Goal: Task Accomplishment & Management: Manage account settings

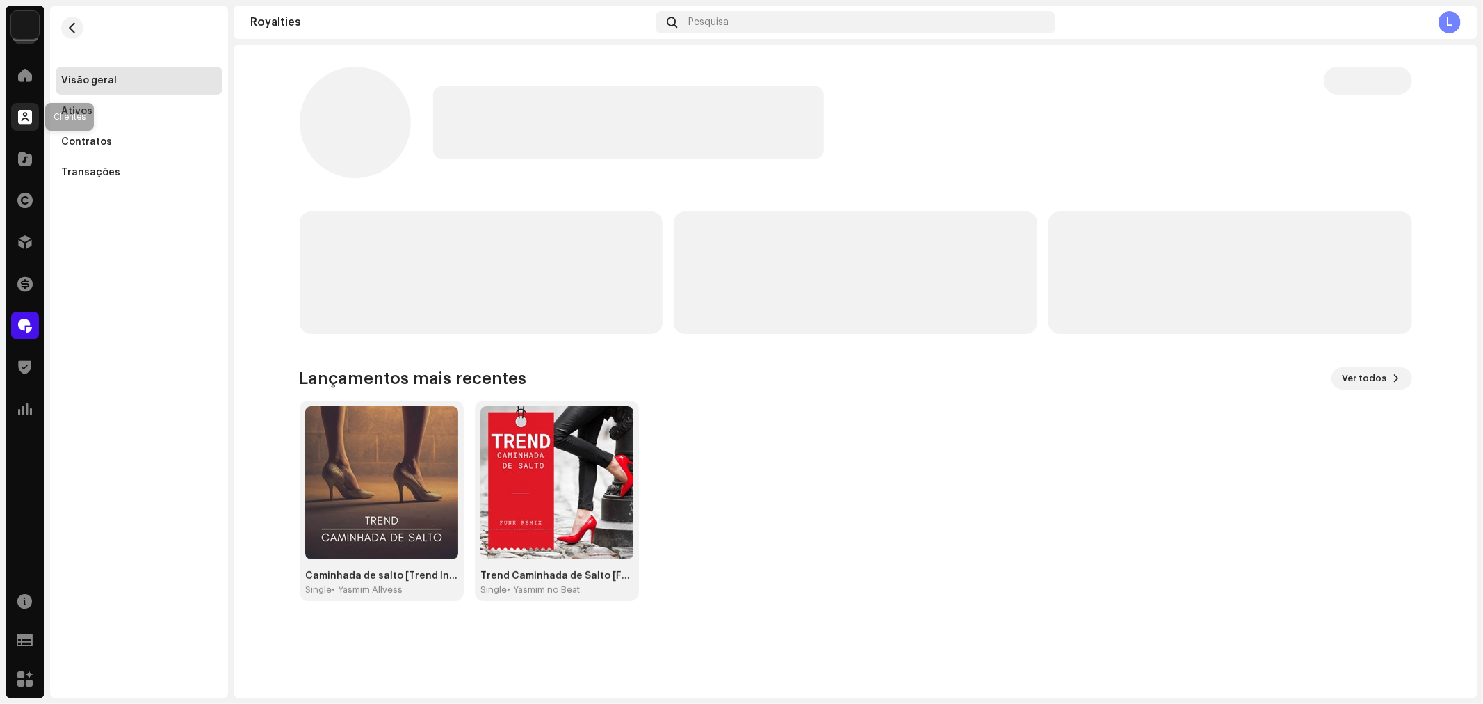
click at [19, 129] on div at bounding box center [25, 117] width 28 height 28
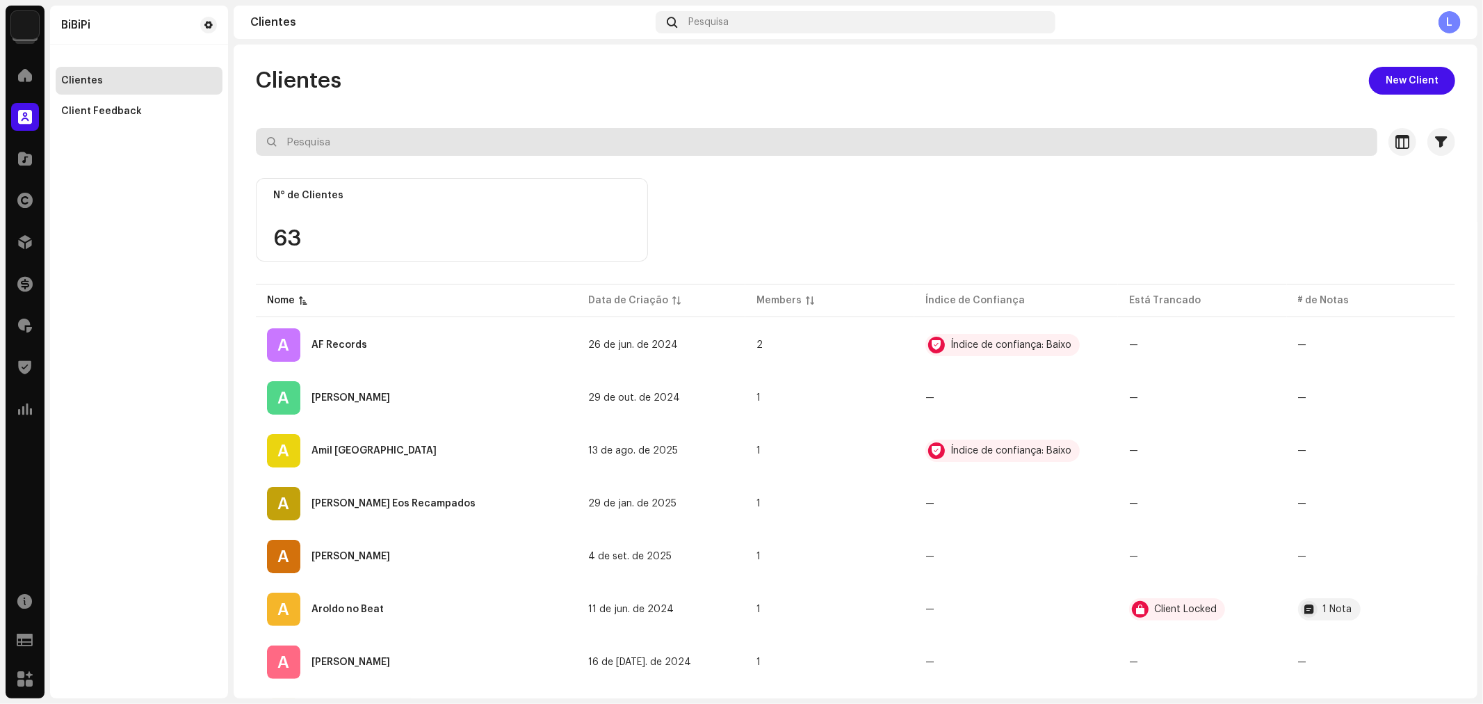
click at [371, 143] on input "text" at bounding box center [817, 142] width 1122 height 28
type input "top"
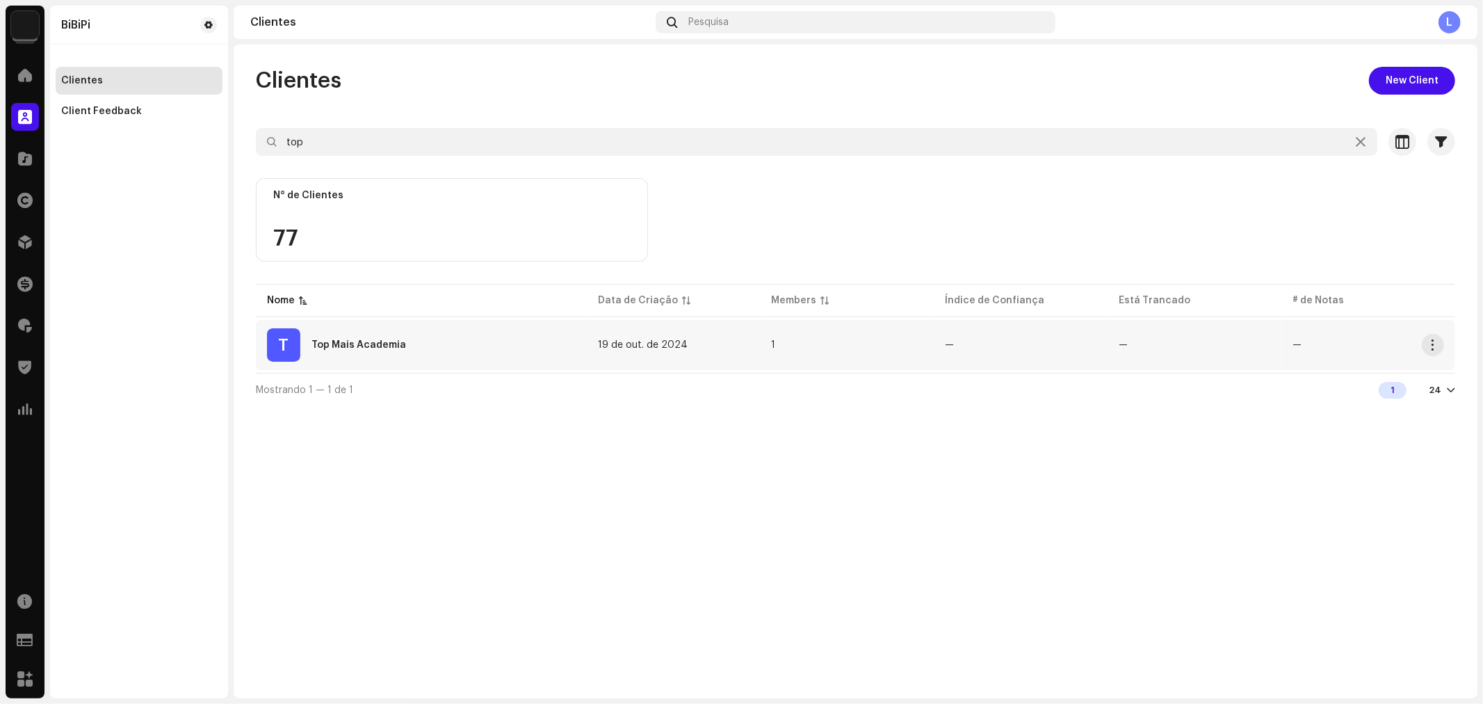
click at [372, 340] on div "Top Mais Academia" at bounding box center [359, 345] width 95 height 10
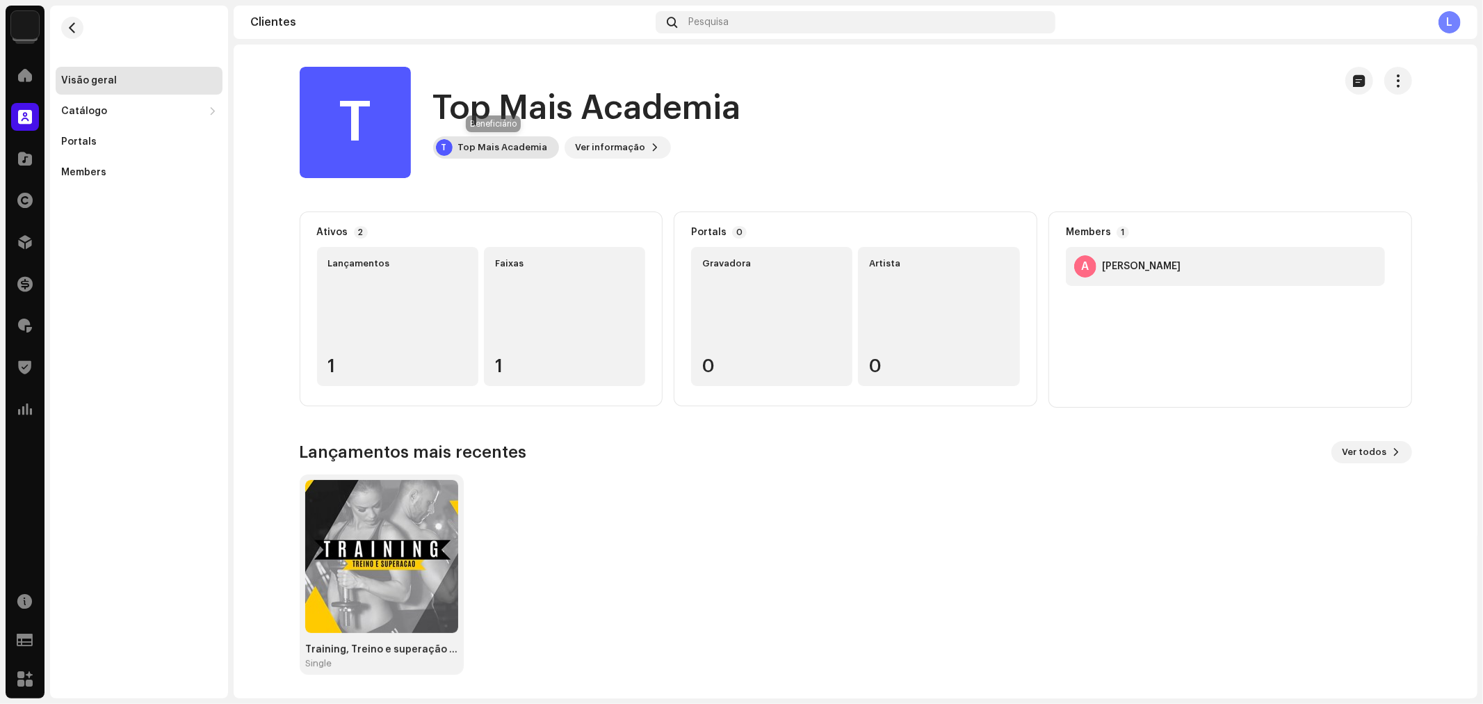
click at [483, 147] on div "Top Mais Academia" at bounding box center [503, 147] width 90 height 11
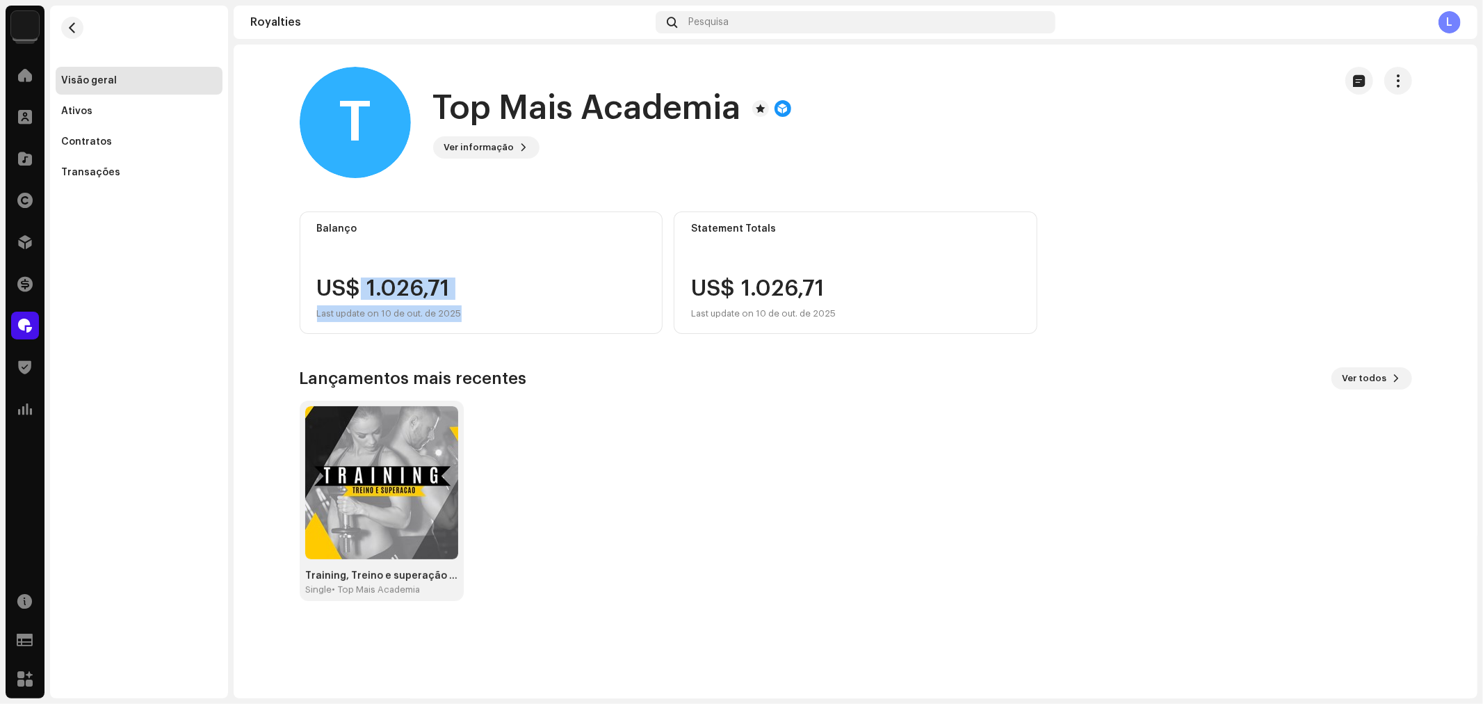
drag, startPoint x: 359, startPoint y: 282, endPoint x: 513, endPoint y: 308, distance: 156.5
click at [513, 308] on div "US$ 1.026,71 Last update on 10 de out. de 2025" at bounding box center [481, 299] width 329 height 45
drag, startPoint x: 569, startPoint y: 320, endPoint x: 561, endPoint y: 320, distance: 7.6
click at [569, 320] on div "US$ 1.026,71 Last update on 10 de out. de 2025" at bounding box center [481, 299] width 329 height 45
drag, startPoint x: 355, startPoint y: 280, endPoint x: 449, endPoint y: 282, distance: 93.9
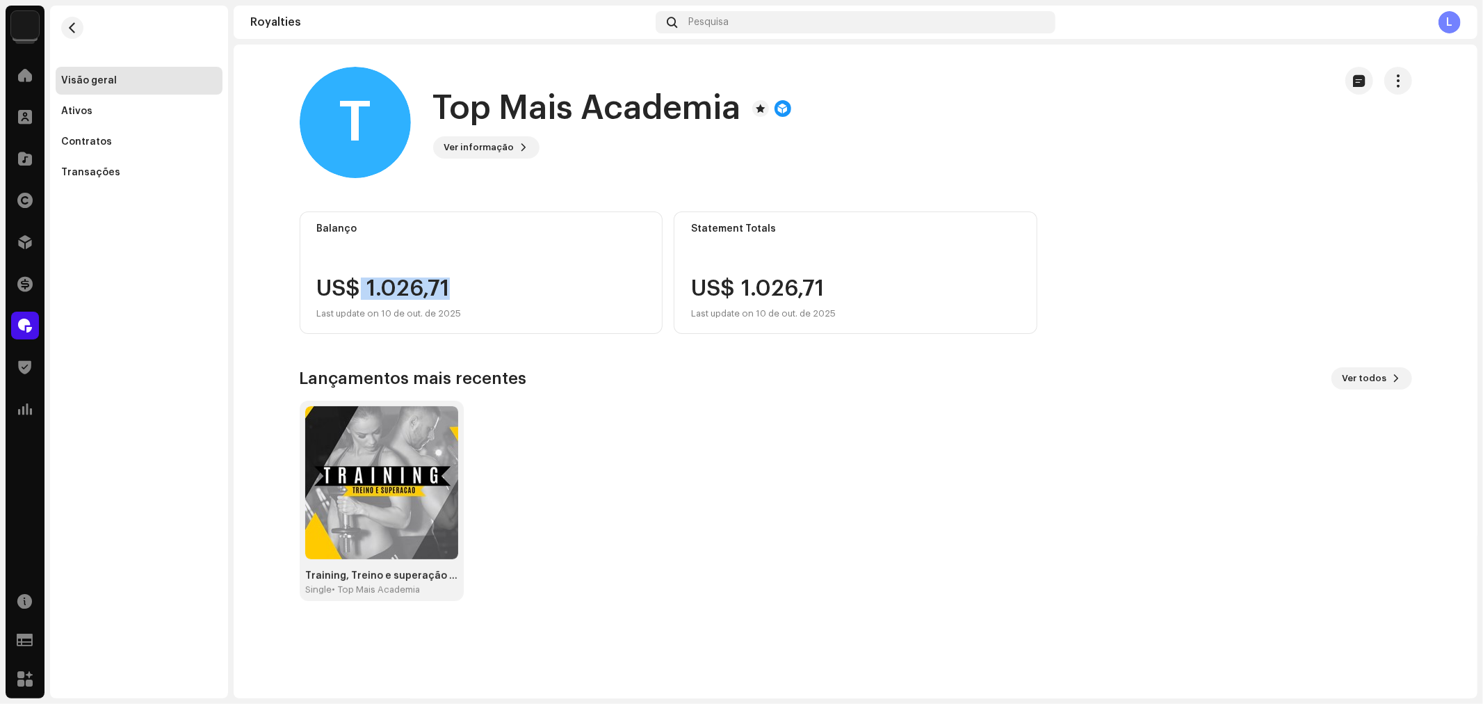
click at [449, 282] on div "US$ 1.026,71 Last update on 10 de out. de 2025" at bounding box center [389, 299] width 145 height 45
click at [419, 290] on div "US$ 1.026,71 Last update on 10 de out. de 2025" at bounding box center [389, 299] width 145 height 45
drag, startPoint x: 370, startPoint y: 279, endPoint x: 525, endPoint y: 279, distance: 155.1
click at [525, 279] on div "US$ 1.026,71 Last update on 10 de out. de 2025" at bounding box center [481, 299] width 329 height 45
click at [571, 288] on div "US$ 1.026,71 Last update on 10 de out. de 2025" at bounding box center [481, 299] width 329 height 45
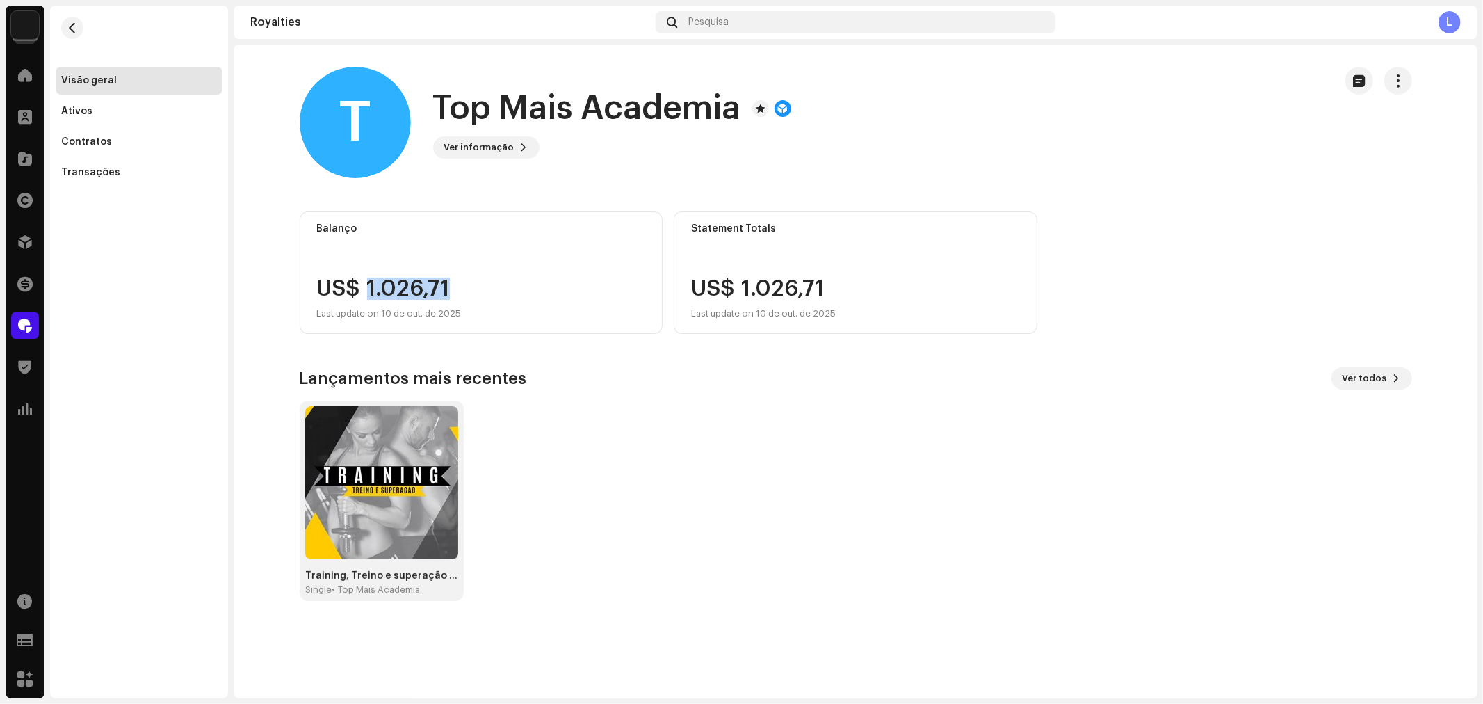
click at [391, 280] on div "US$ 1.026,71 Last update on 10 de out. de 2025" at bounding box center [389, 299] width 145 height 45
drag, startPoint x: 362, startPoint y: 282, endPoint x: 471, endPoint y: 282, distance: 109.9
click at [471, 282] on div "US$ 1.026,71 Last update on 10 de out. de 2025" at bounding box center [481, 299] width 329 height 45
click at [492, 277] on div "US$ 1.026,71 Last update on 10 de out. de 2025" at bounding box center [481, 299] width 329 height 45
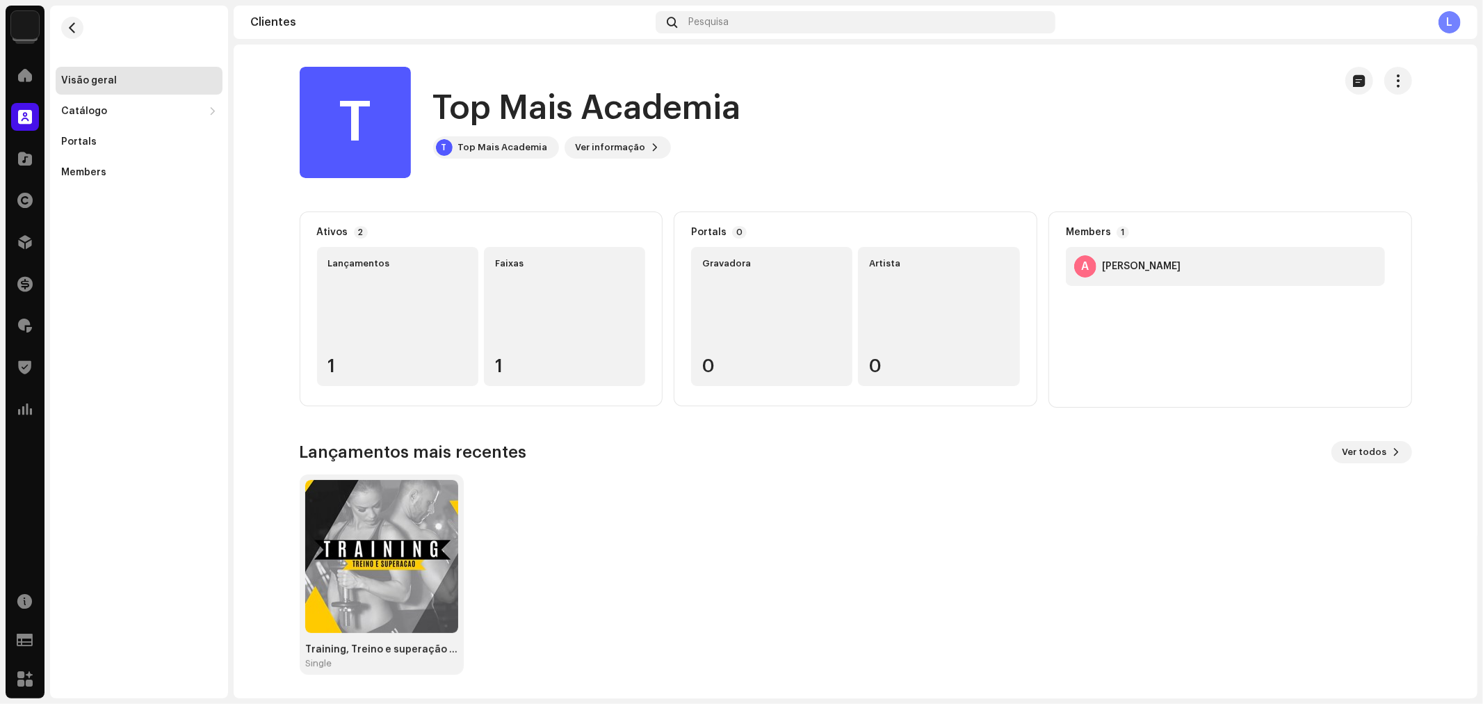
click at [1433, 165] on div "T Top Mais Academia T Top Mais Academia Ver informação" at bounding box center [855, 122] width 1157 height 111
click at [29, 163] on span at bounding box center [25, 158] width 14 height 11
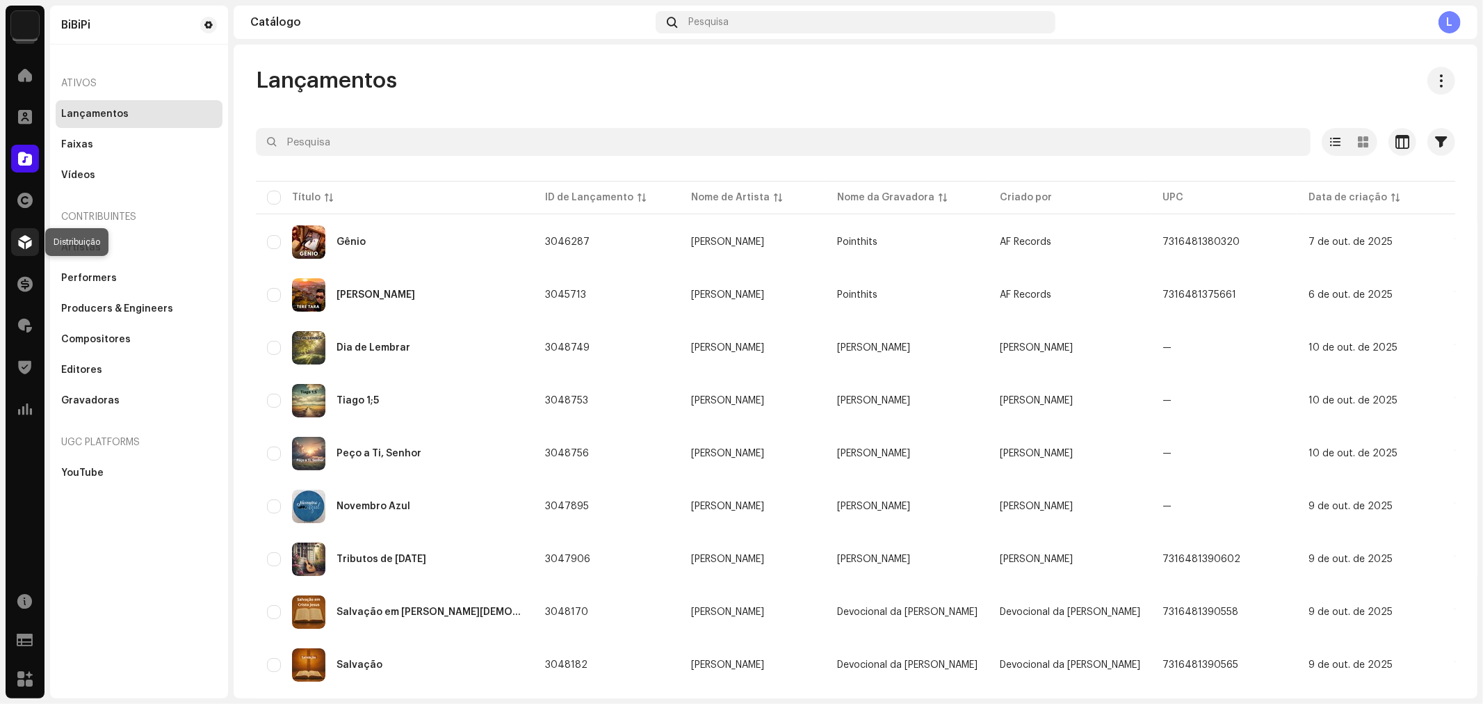
click at [26, 243] on span at bounding box center [25, 241] width 14 height 11
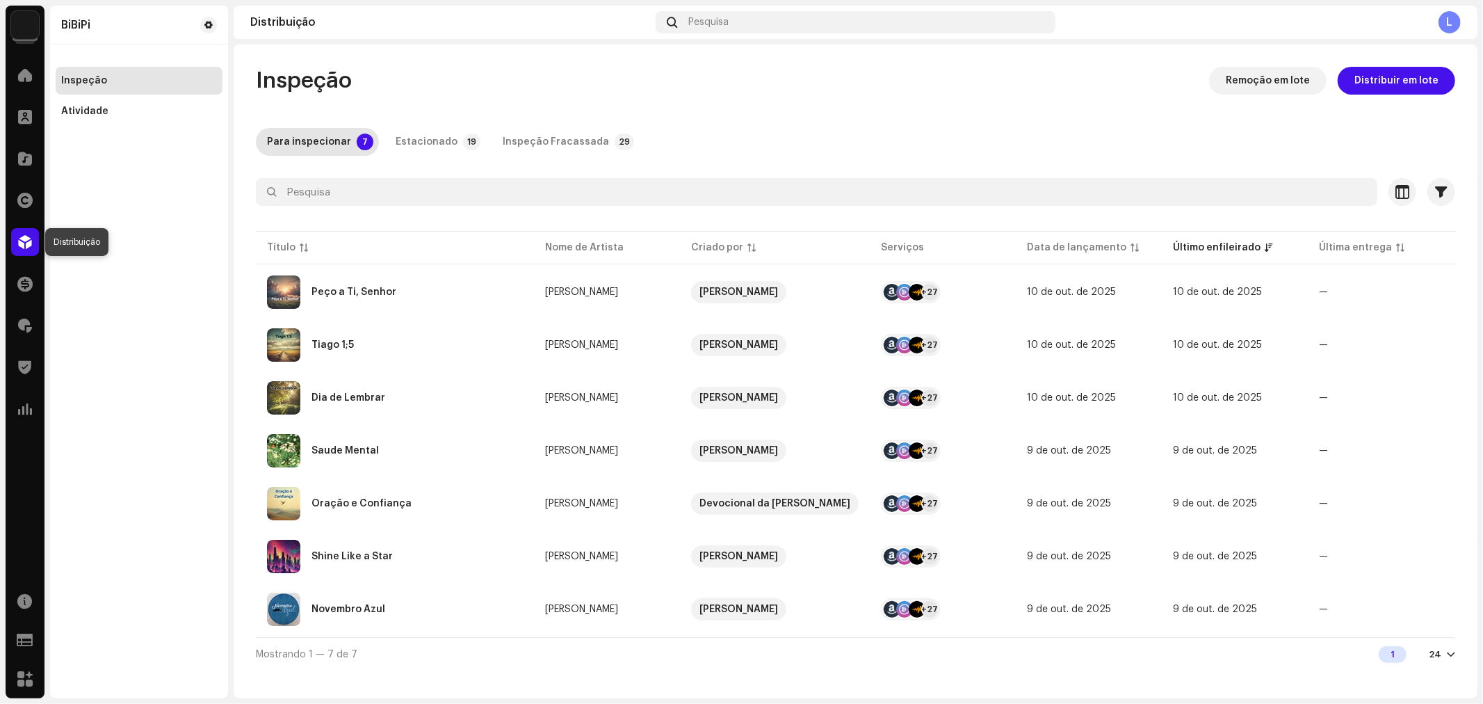
click at [25, 240] on span at bounding box center [25, 241] width 14 height 11
click at [36, 410] on div at bounding box center [25, 409] width 28 height 28
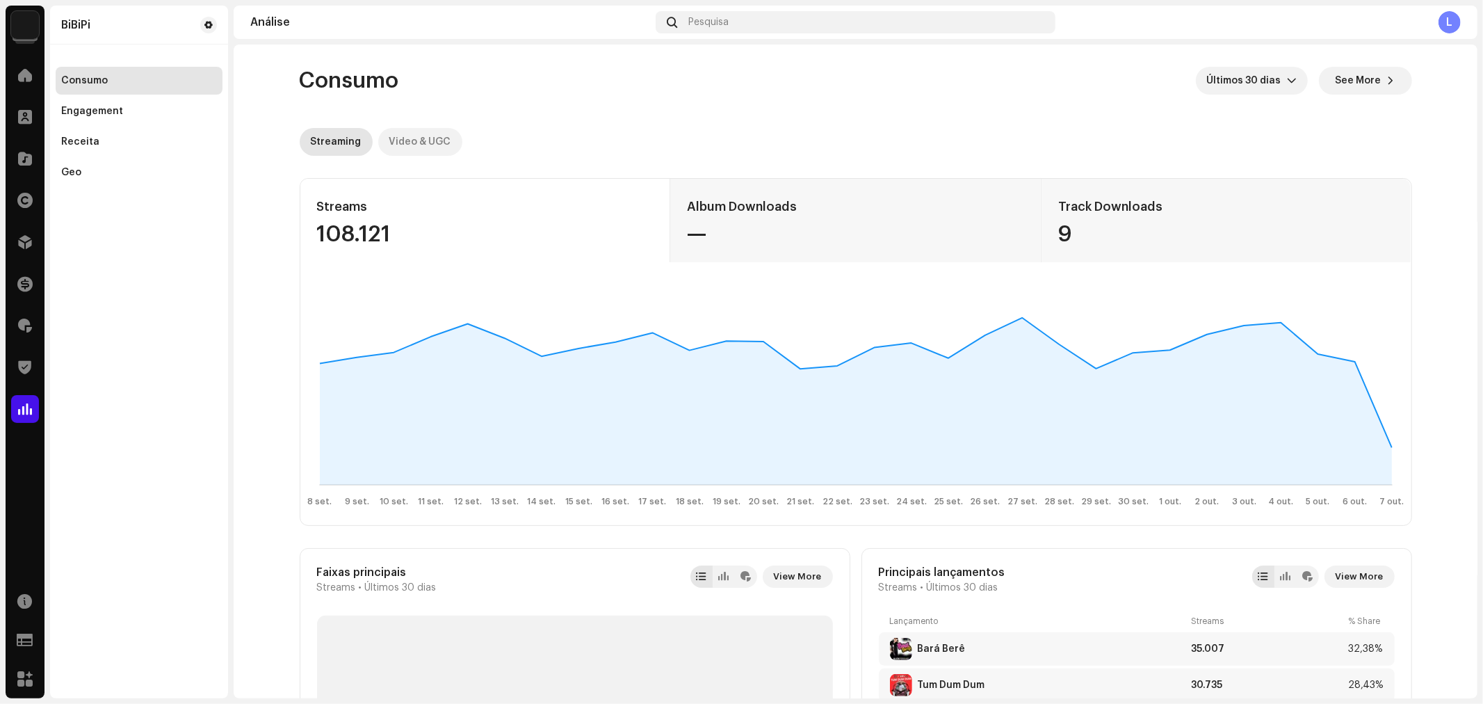
click at [421, 129] on div "Video & UGC" at bounding box center [420, 142] width 62 height 28
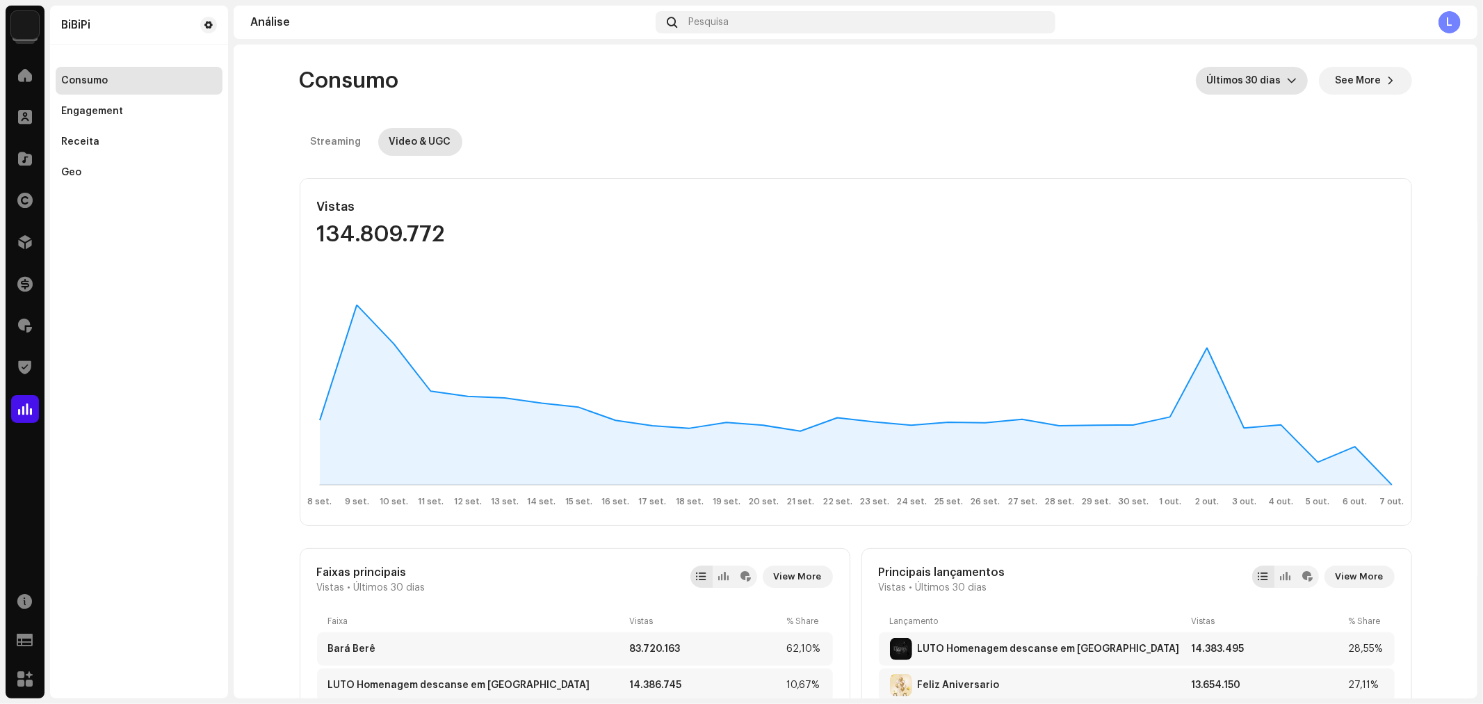
click at [1243, 74] on span "Últimos 30 dias" at bounding box center [1247, 81] width 80 height 28
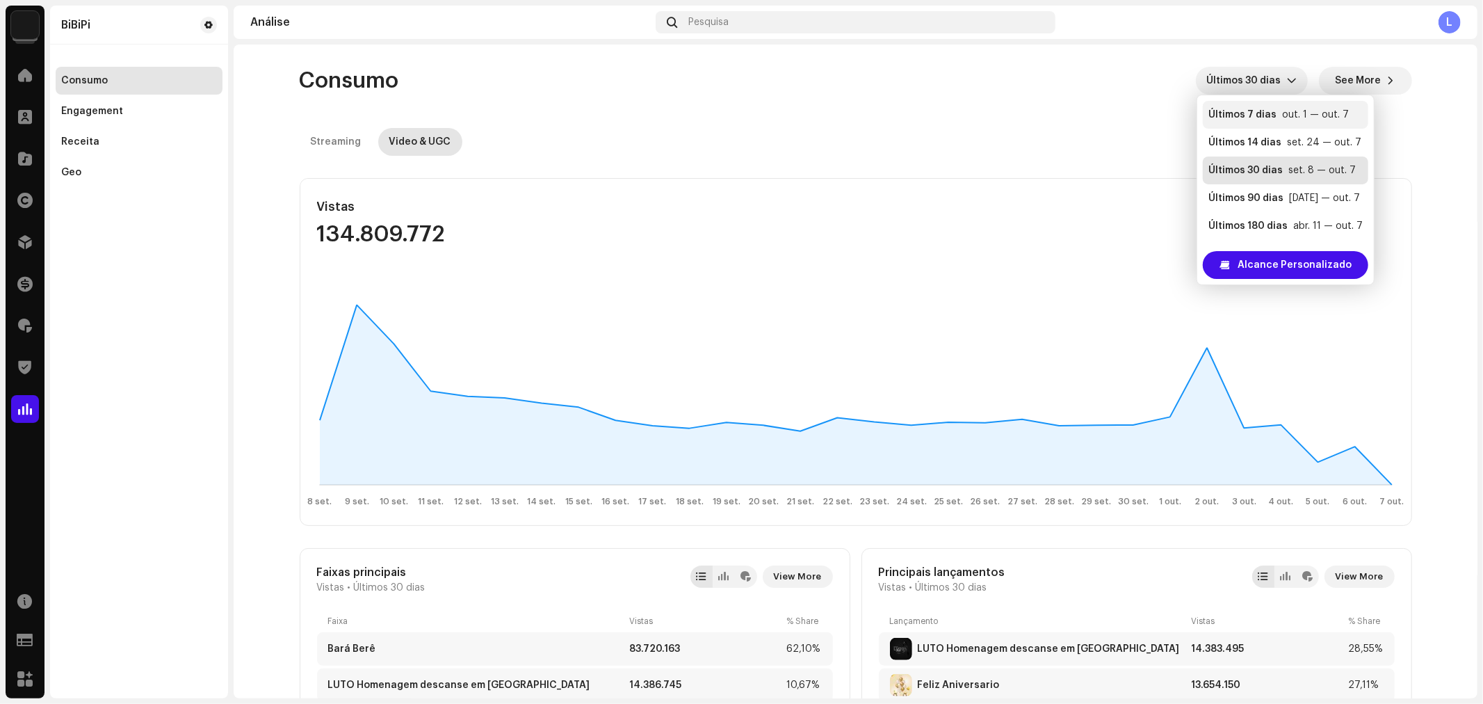
click at [1243, 127] on li "Últimos 7 [PERSON_NAME] out. 1 — out. 7" at bounding box center [1286, 115] width 166 height 28
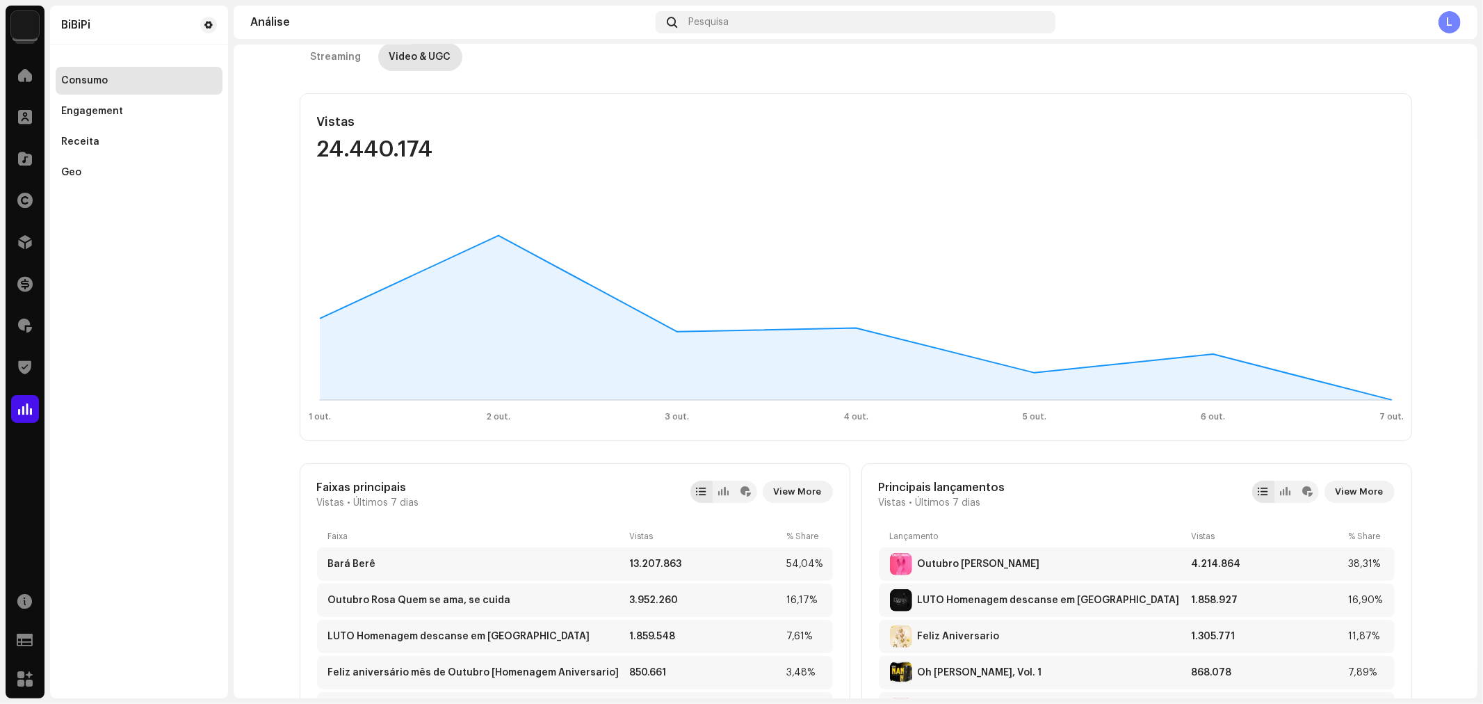
scroll to position [386, 0]
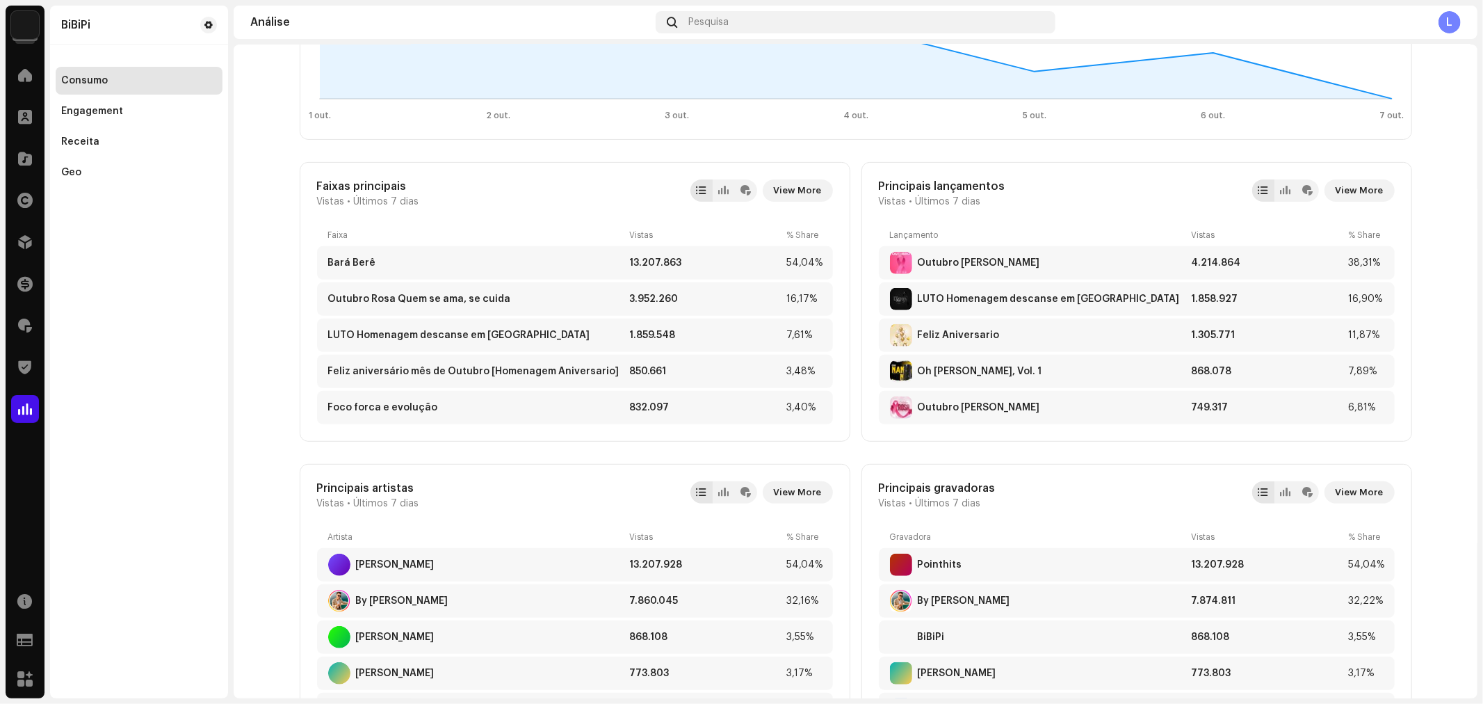
click at [1420, 257] on div "Consumo Últimos 7 [PERSON_NAME] See More Streaming Video & UGC Vistas 24.440.17…" at bounding box center [855, 665] width 1157 height 2013
click at [1428, 247] on div "Consumo Últimos 7 [PERSON_NAME] See More Streaming Video & UGC Vistas 24.440.17…" at bounding box center [855, 665] width 1157 height 2013
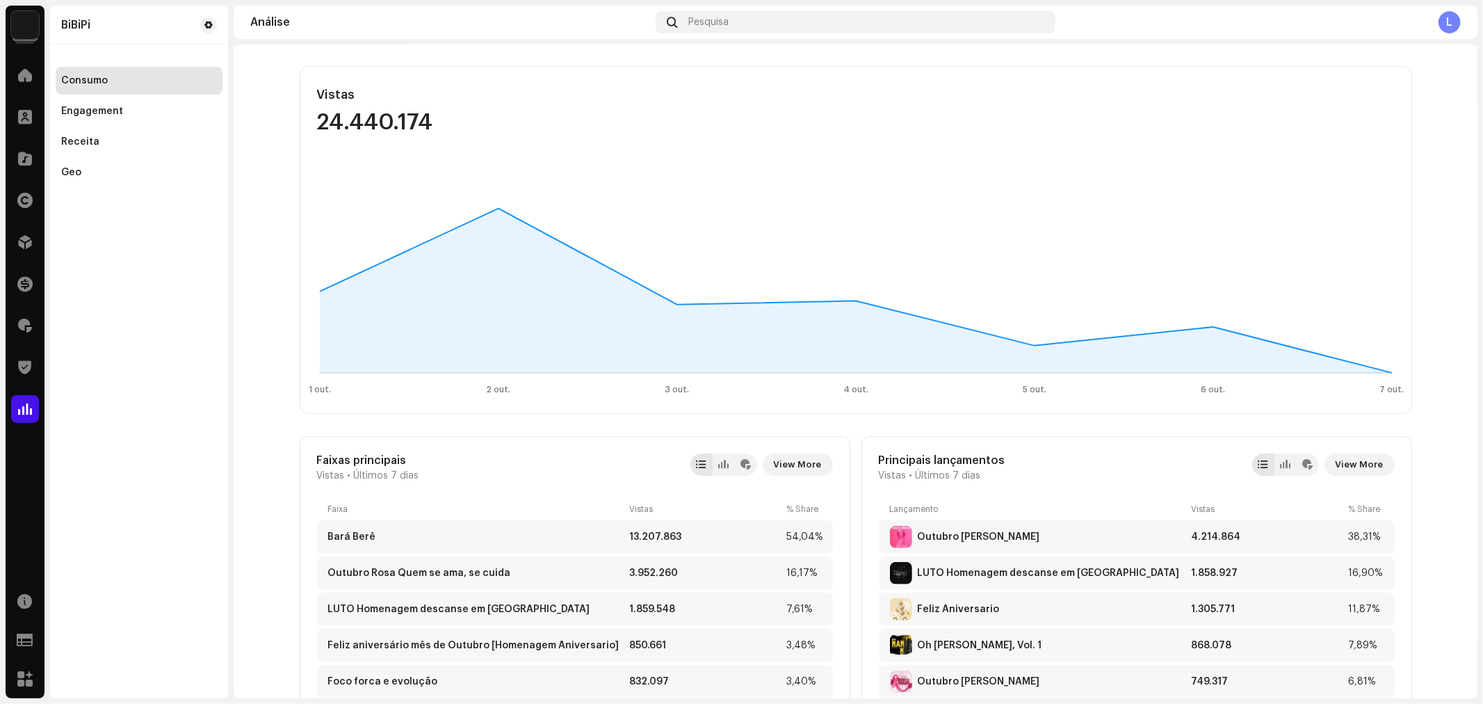
scroll to position [0, 0]
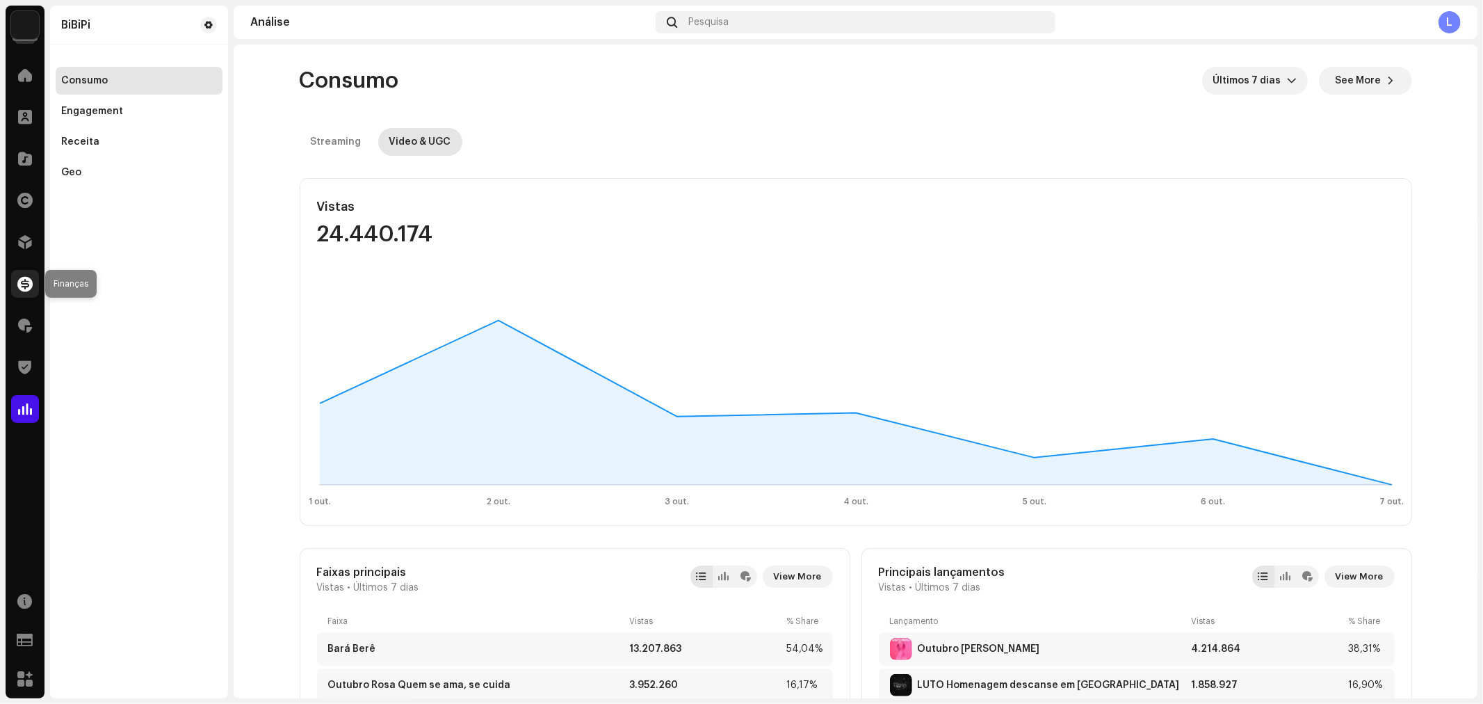
click at [18, 278] on span at bounding box center [24, 283] width 15 height 11
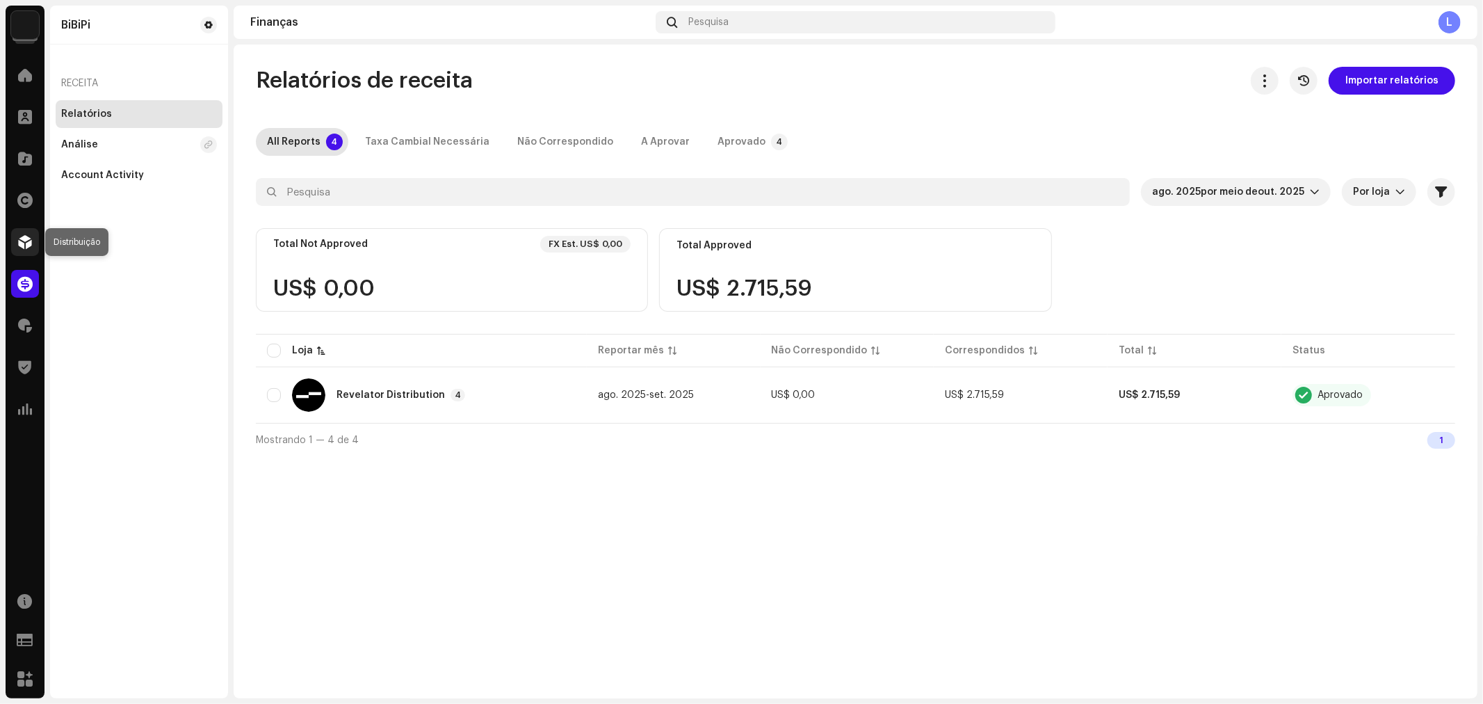
click at [22, 236] on span at bounding box center [25, 241] width 14 height 11
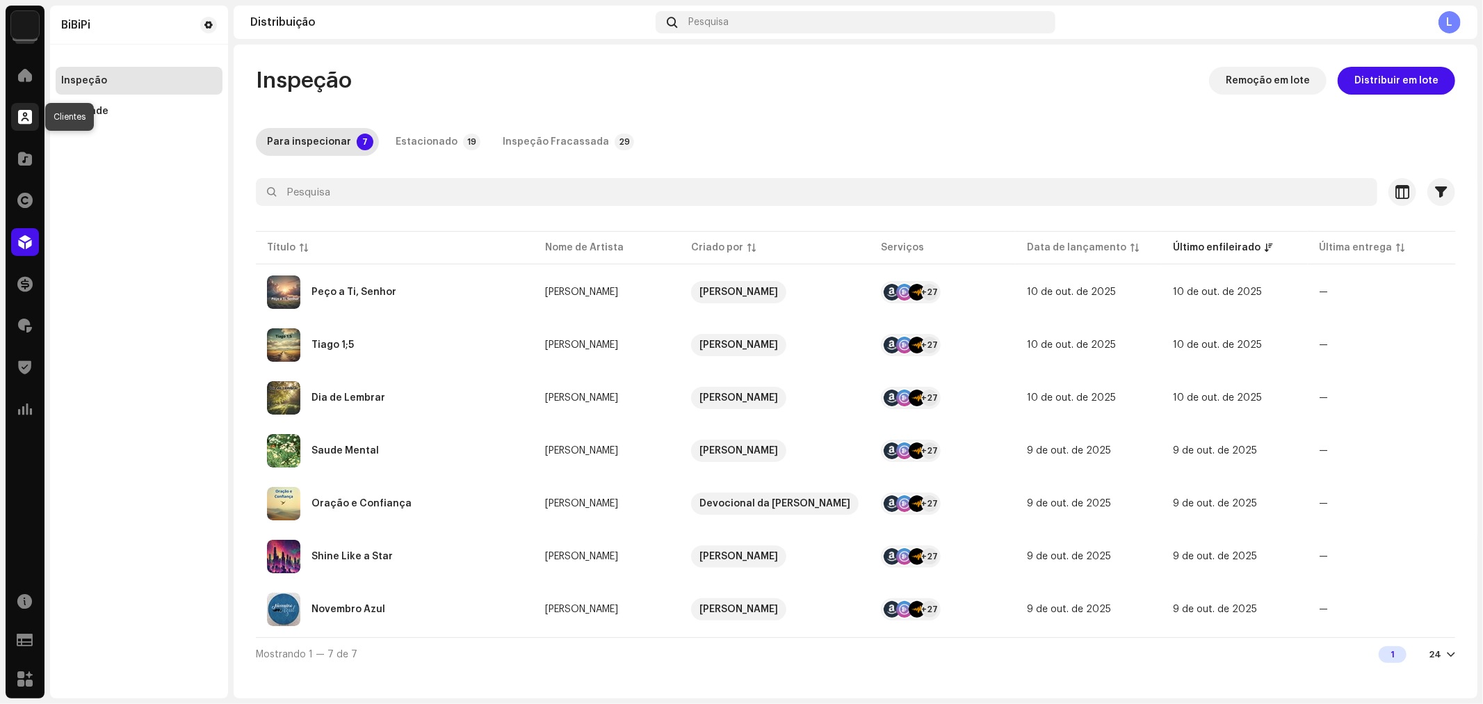
click at [24, 118] on span at bounding box center [25, 116] width 14 height 11
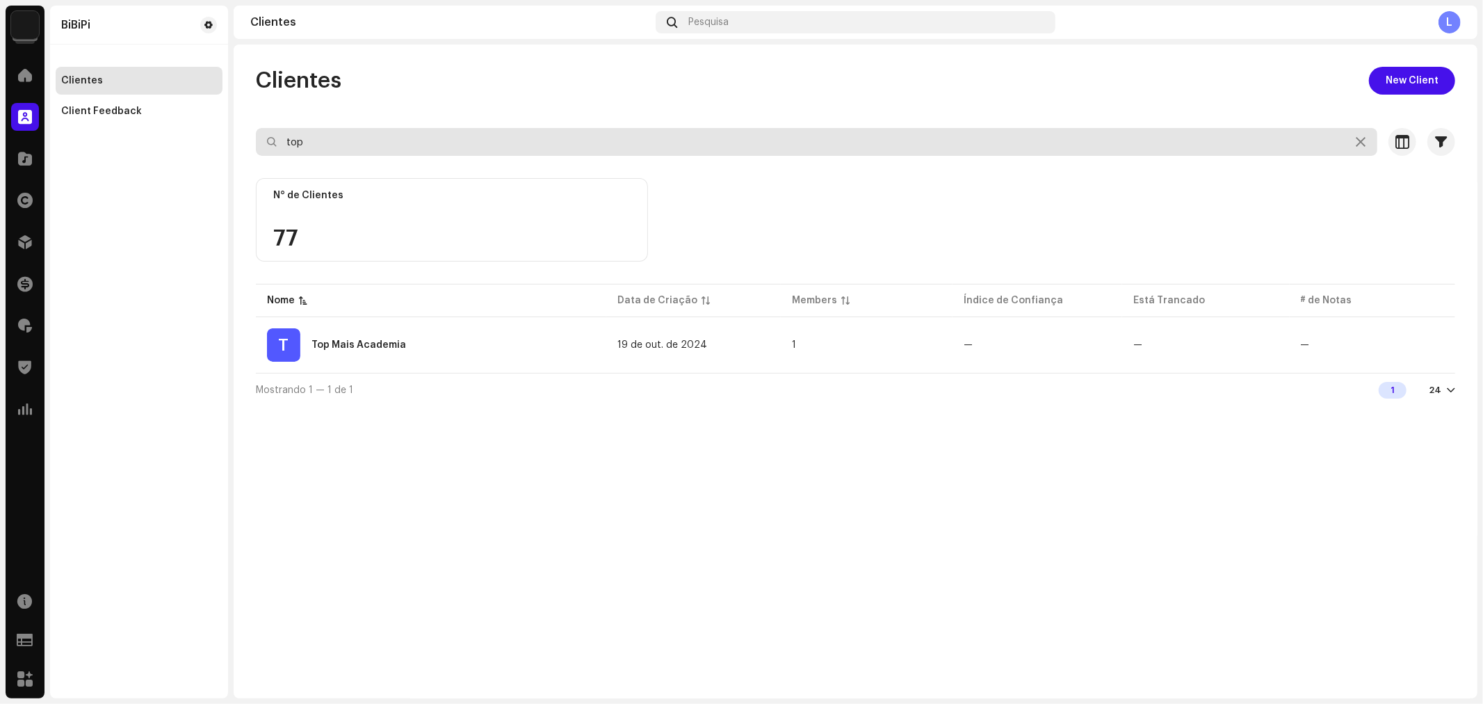
drag, startPoint x: 332, startPoint y: 142, endPoint x: 162, endPoint y: 144, distance: 169.7
click at [162, 144] on div "BiBiPi Home Clientes Catálogo Direitos Distribuição Finanças Royalties Trust & …" at bounding box center [741, 352] width 1483 height 704
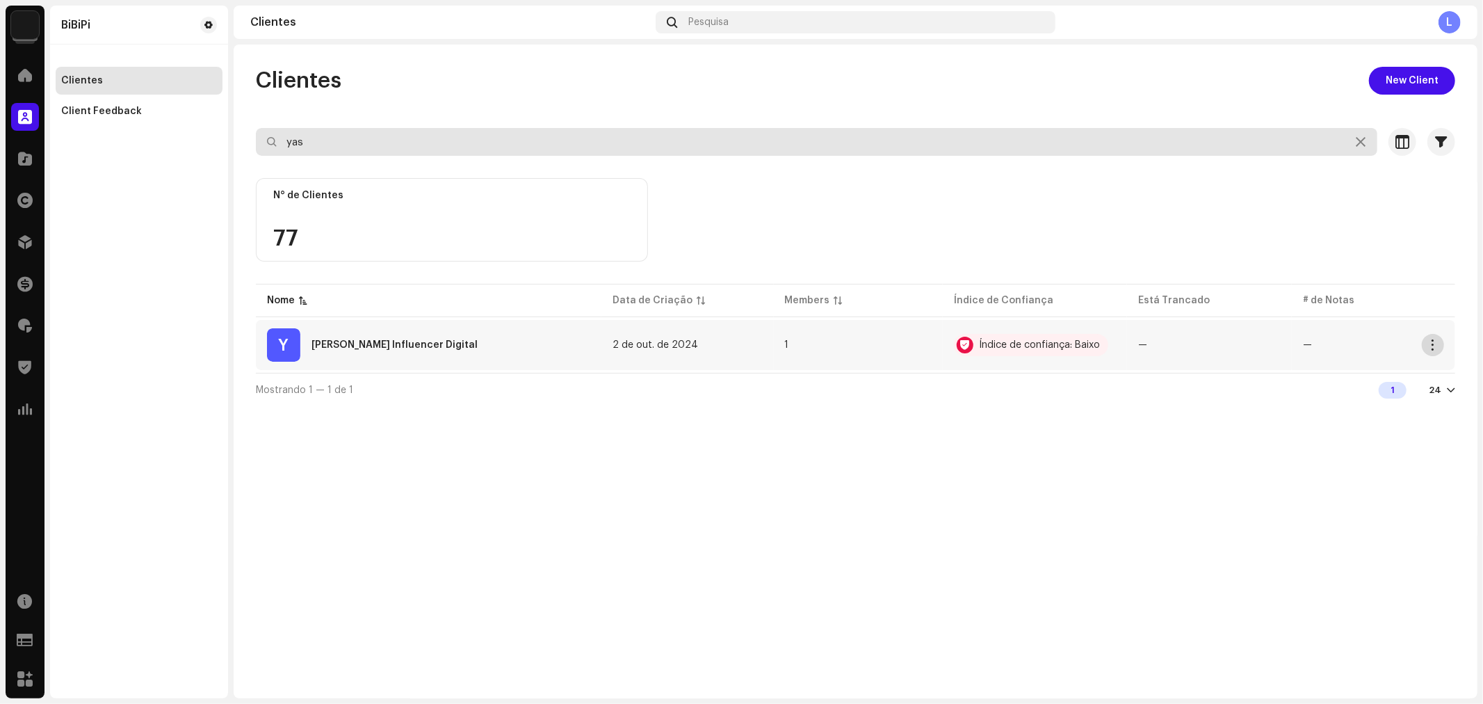
type input "yas"
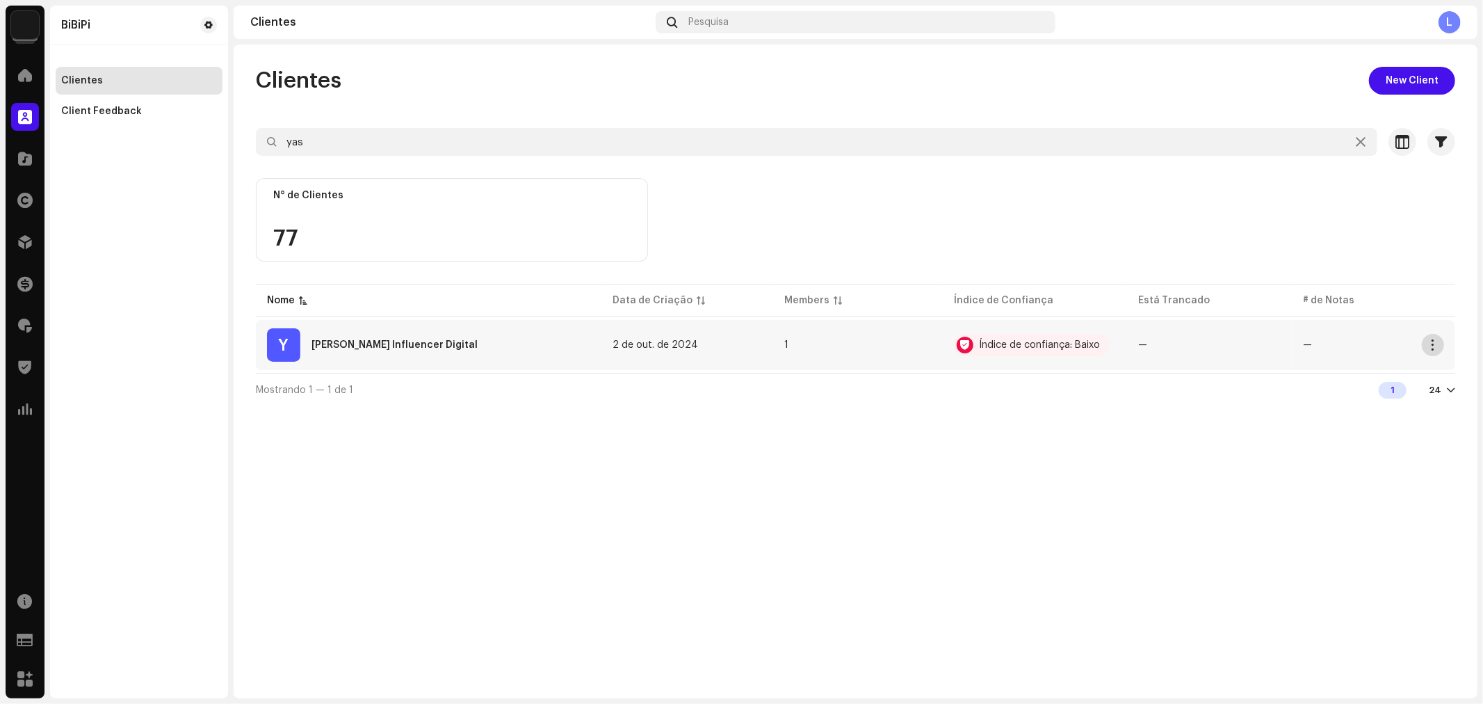
click at [1438, 345] on button "button" at bounding box center [1433, 345] width 22 height 22
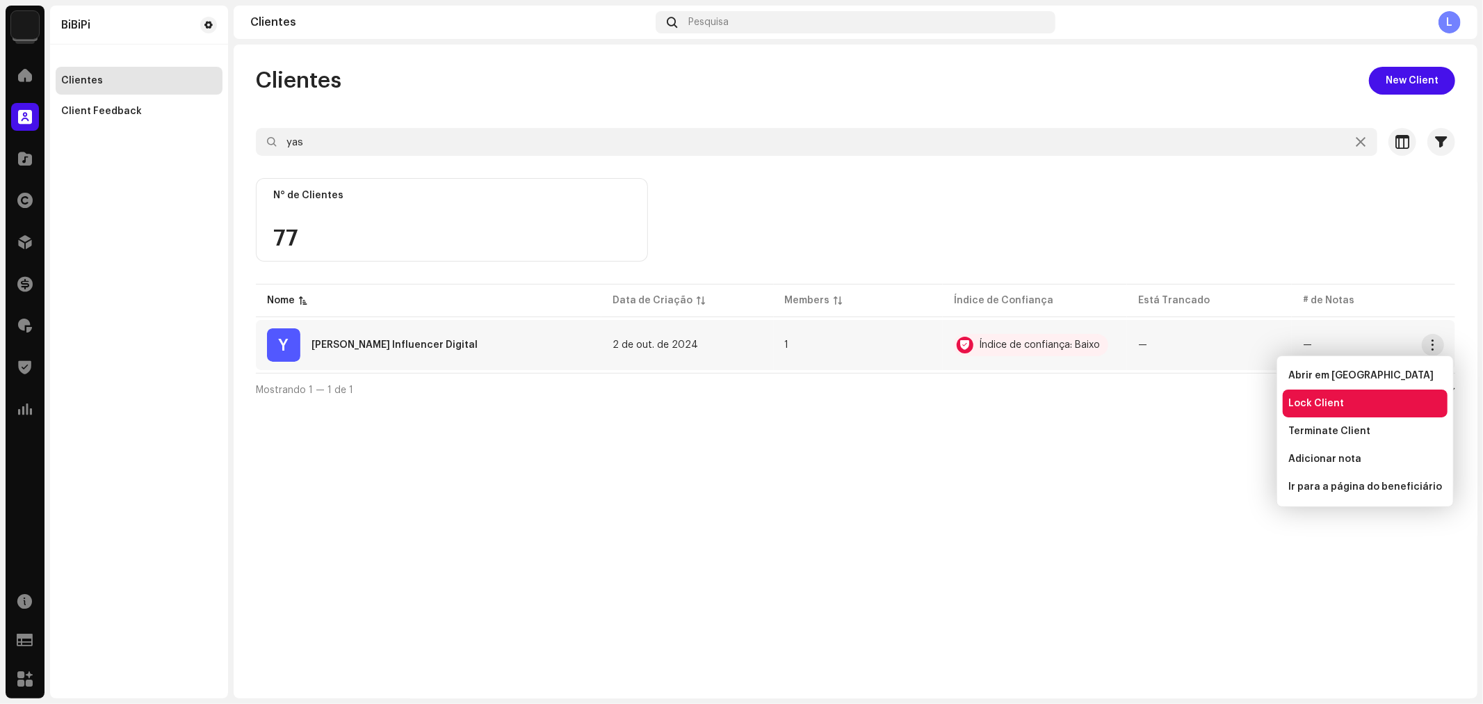
click at [1319, 401] on span "Lock Client" at bounding box center [1317, 403] width 56 height 11
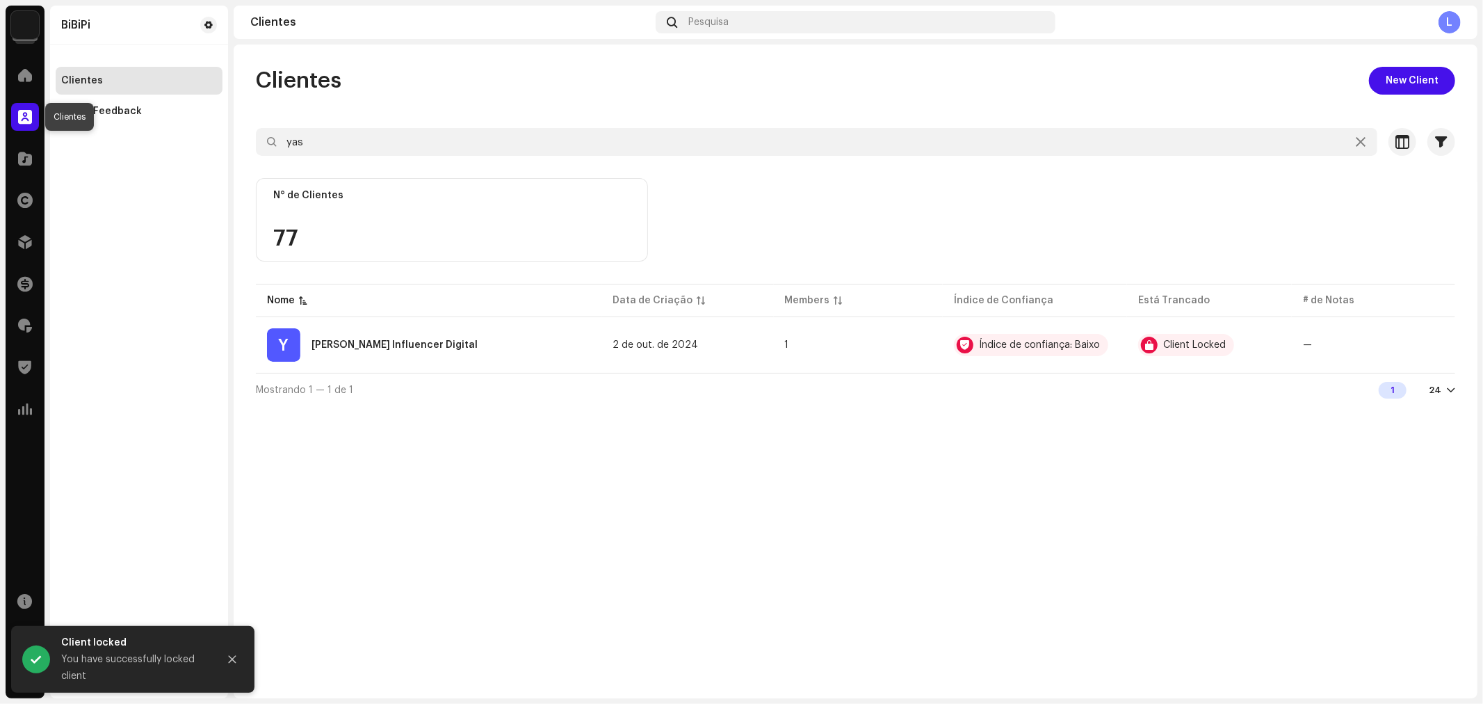
click at [24, 115] on span at bounding box center [25, 116] width 14 height 11
click at [24, 64] on div at bounding box center [25, 75] width 28 height 28
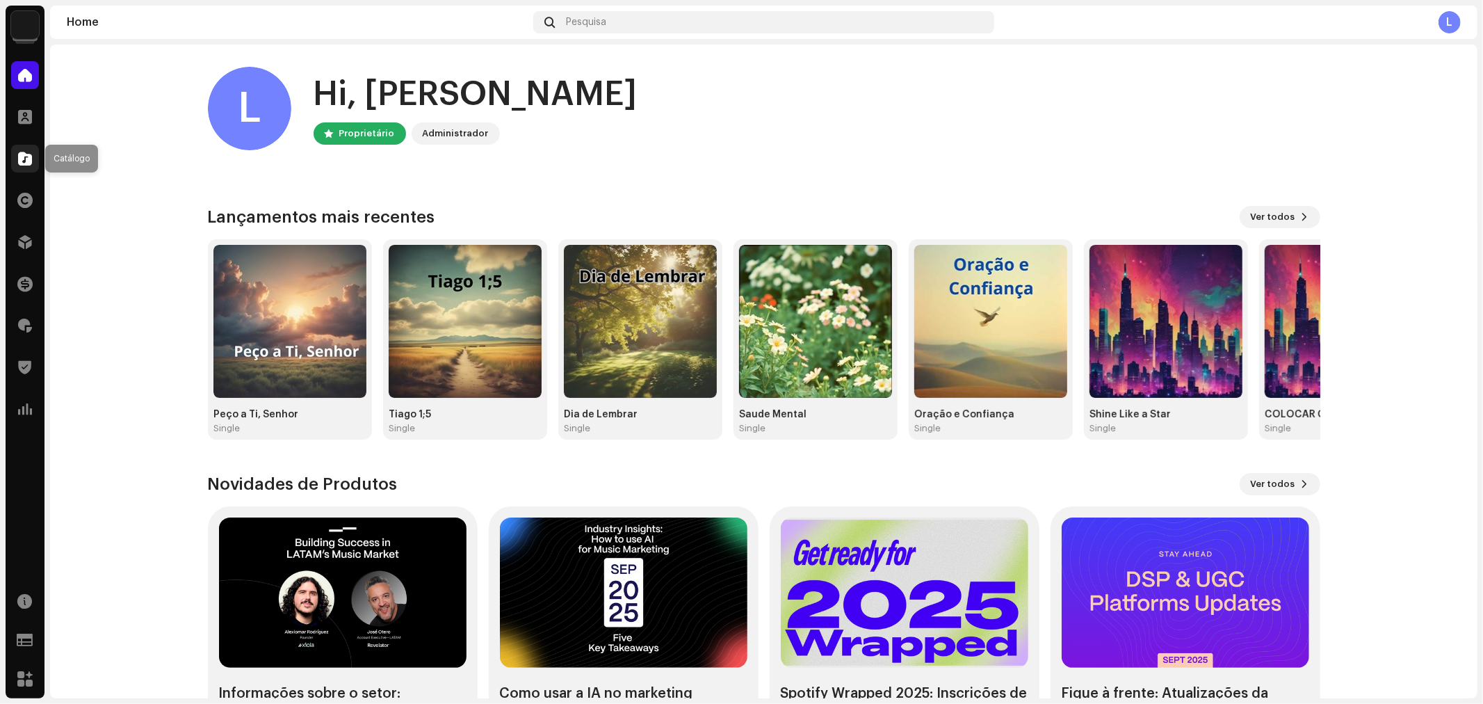
click at [26, 158] on span at bounding box center [25, 158] width 14 height 11
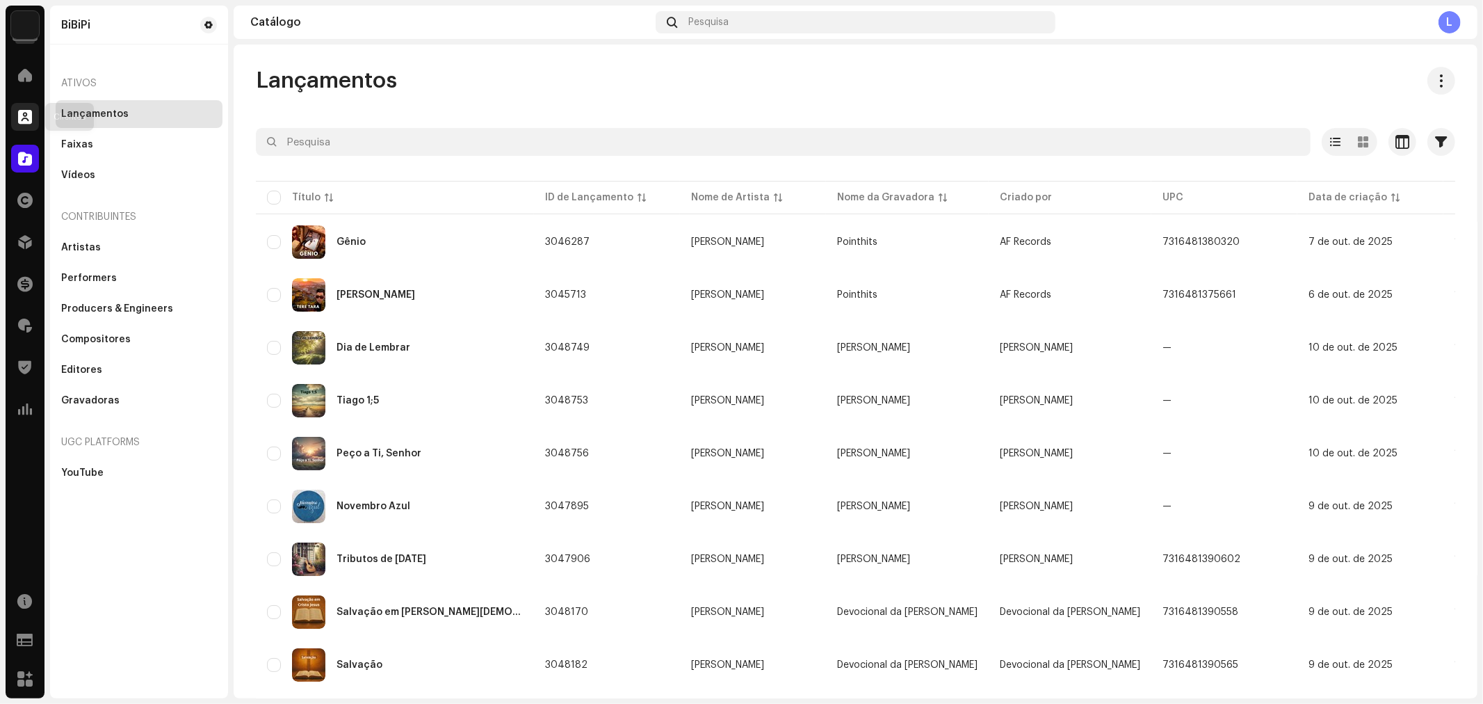
click at [36, 127] on div at bounding box center [25, 117] width 28 height 28
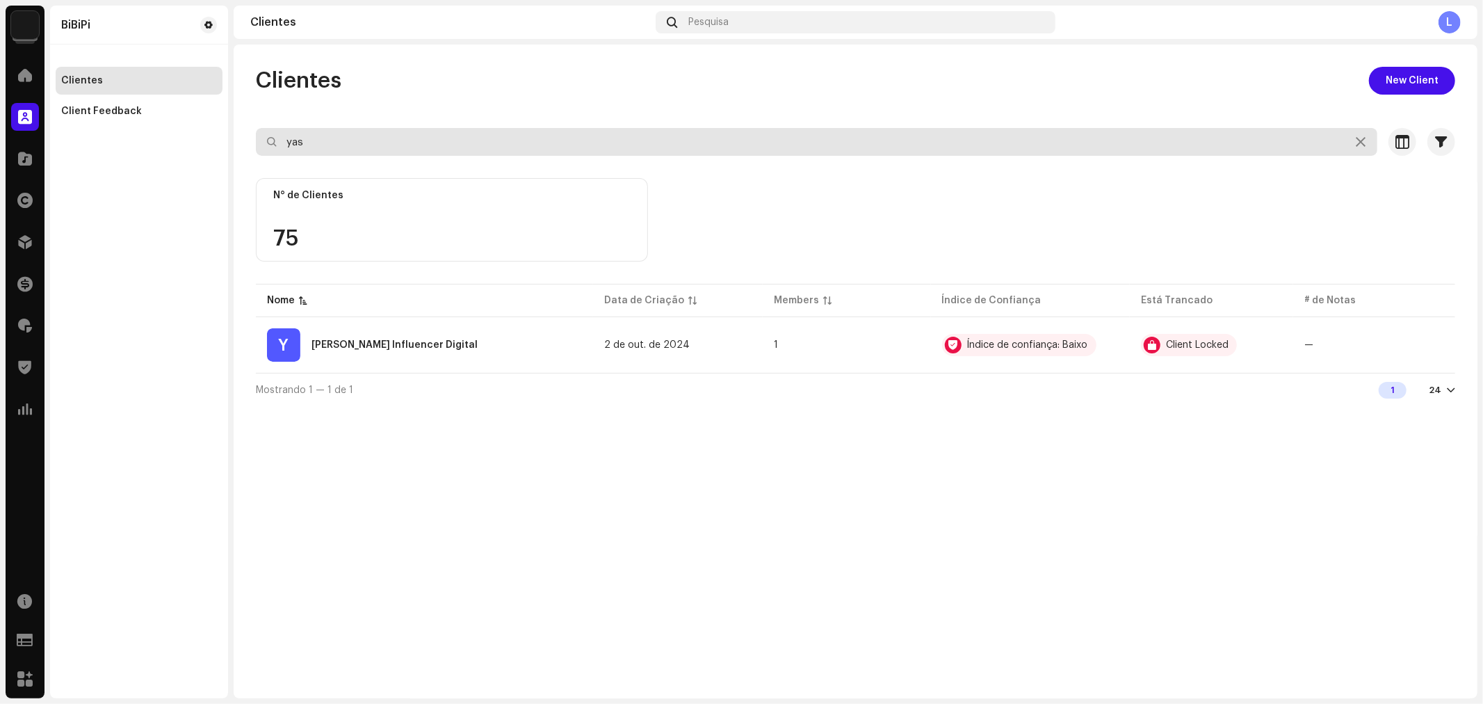
click at [373, 138] on input "yas" at bounding box center [817, 142] width 1122 height 28
type input "y"
type input "dj [PERSON_NAME]"
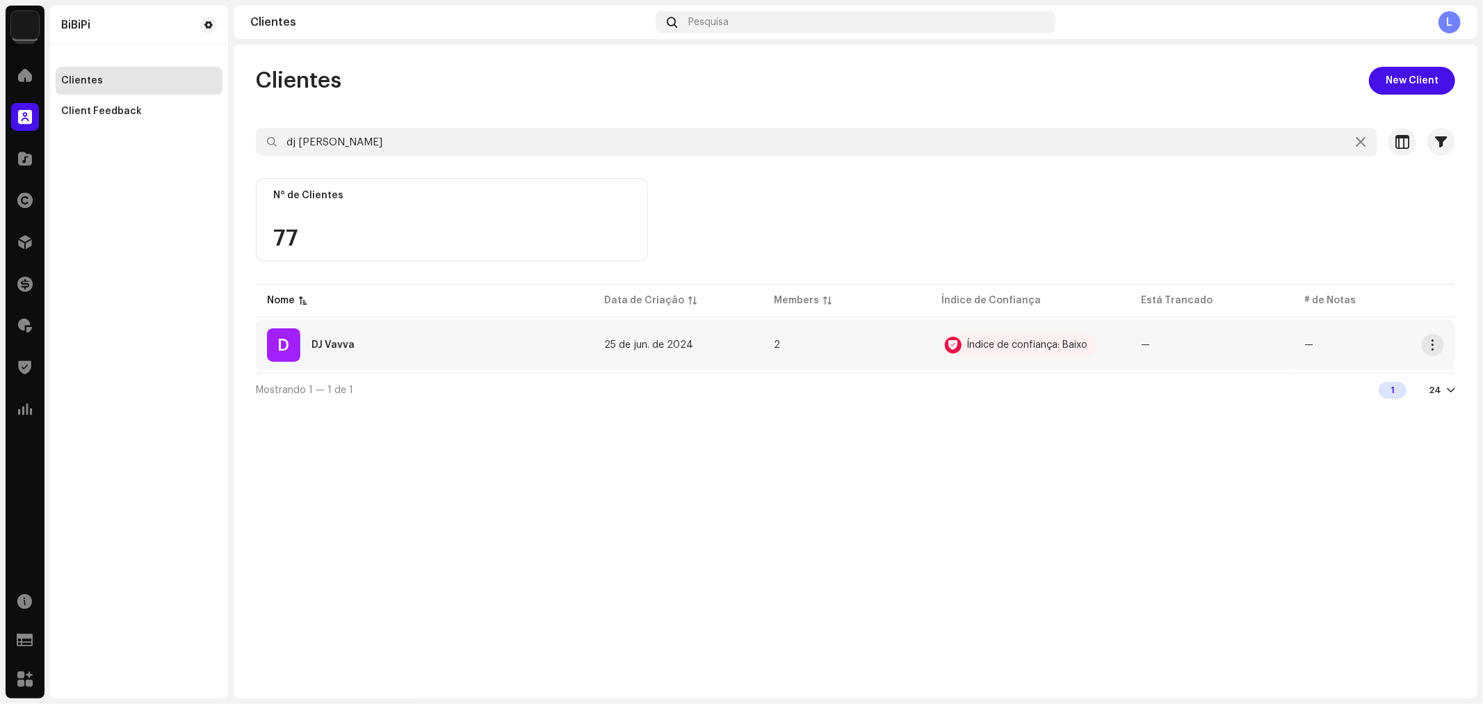
click at [362, 341] on div "D DJ [PERSON_NAME]" at bounding box center [424, 344] width 315 height 33
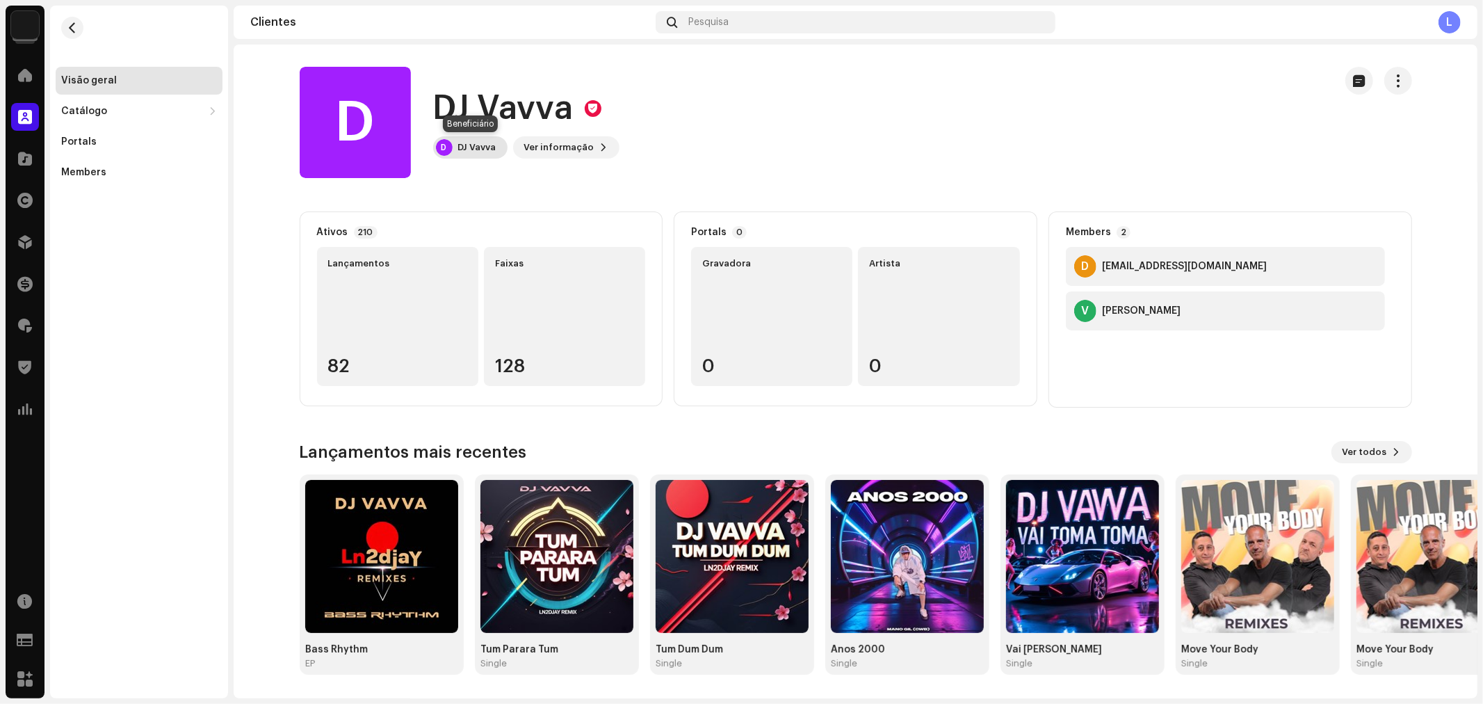
click at [470, 143] on div "DJ Vavva" at bounding box center [477, 147] width 38 height 11
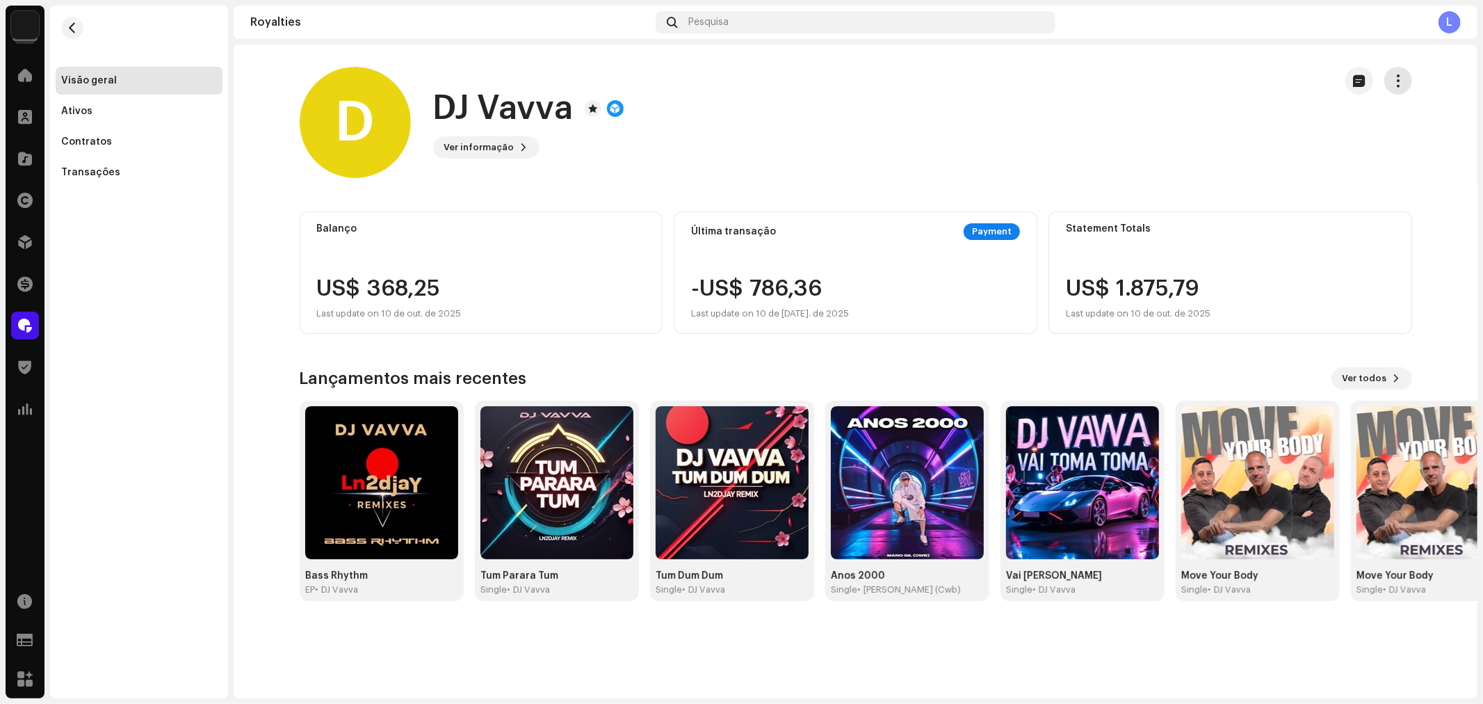
click at [1395, 78] on span "button" at bounding box center [1398, 80] width 13 height 11
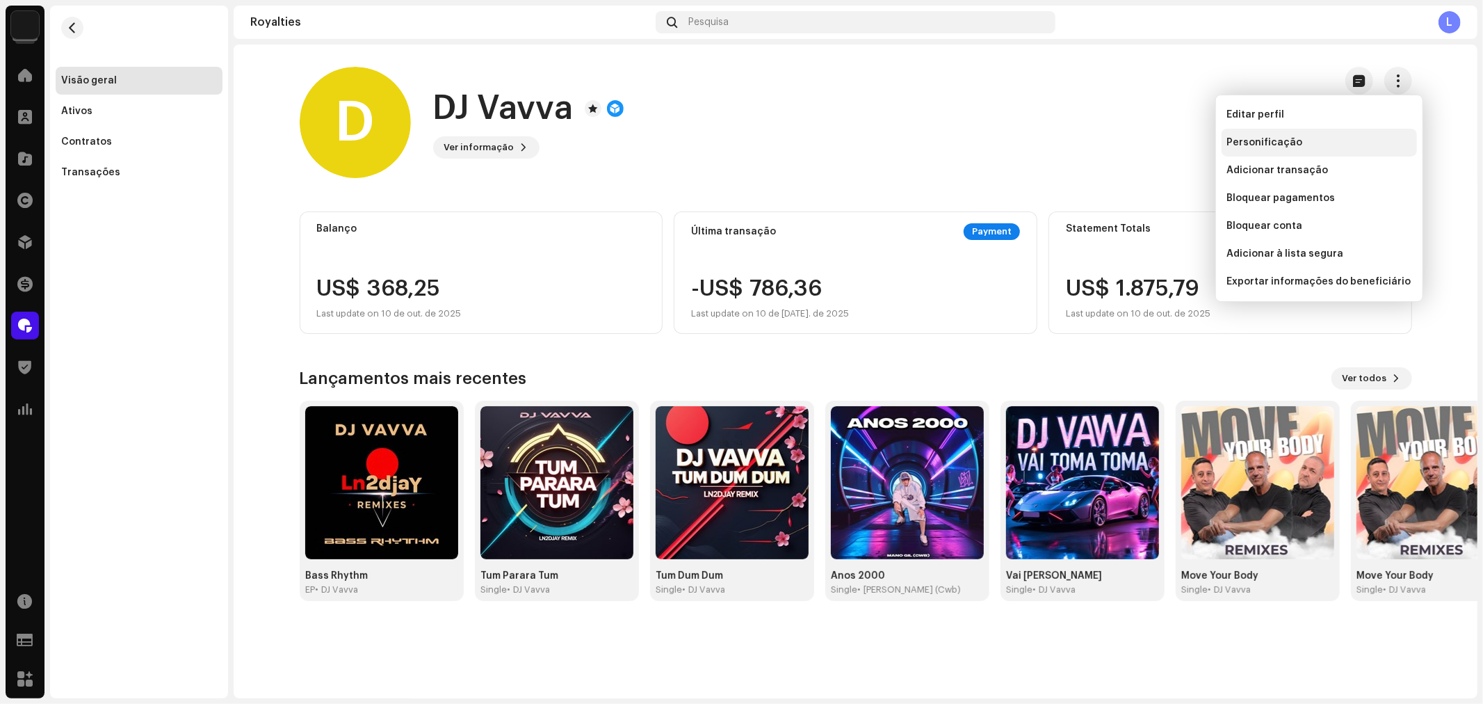
click at [1260, 140] on span "Personificação" at bounding box center [1265, 142] width 76 height 11
